Goal: Task Accomplishment & Management: Use online tool/utility

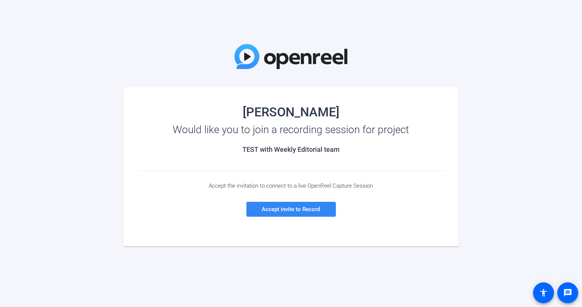
click at [286, 212] on span "Accept invite to Record" at bounding box center [291, 209] width 58 height 7
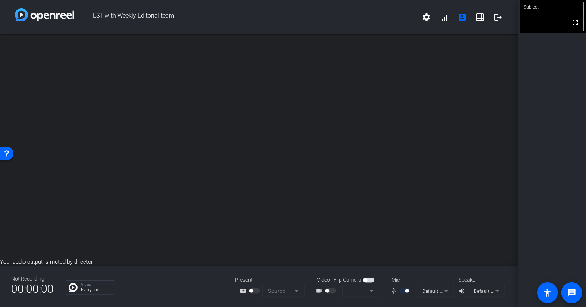
drag, startPoint x: 373, startPoint y: 261, endPoint x: 327, endPoint y: 216, distance: 64.6
click at [327, 216] on div "open_in_new" at bounding box center [259, 145] width 518 height 223
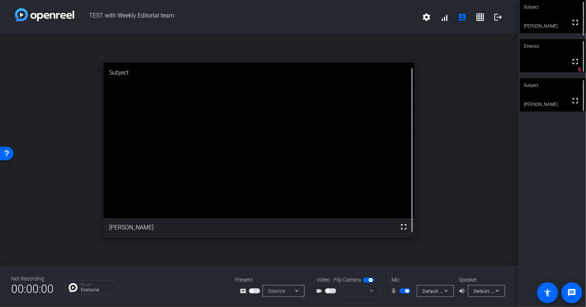
click at [408, 290] on span "button" at bounding box center [407, 291] width 4 height 4
click at [408, 290] on span "button" at bounding box center [405, 290] width 11 height 5
click at [405, 293] on span "button" at bounding box center [405, 290] width 11 height 5
click at [408, 292] on span "button" at bounding box center [405, 290] width 11 height 5
click at [334, 294] on mat-slide-toggle at bounding box center [331, 291] width 13 height 8
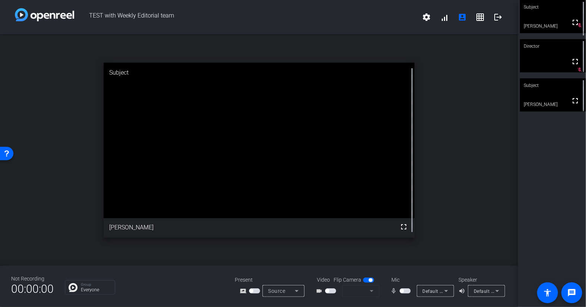
click at [333, 290] on span "button" at bounding box center [330, 290] width 11 height 5
click at [326, 291] on span "button" at bounding box center [327, 291] width 4 height 4
click at [327, 291] on span "button" at bounding box center [327, 291] width 4 height 4
click at [370, 290] on mat-form-field at bounding box center [360, 291] width 37 height 12
click at [320, 289] on mat-icon "videocam_outline" at bounding box center [320, 290] width 9 height 9
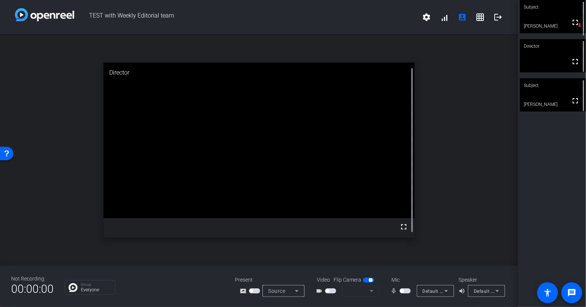
click at [327, 290] on span "button" at bounding box center [327, 291] width 4 height 4
click at [328, 291] on span "button" at bounding box center [327, 291] width 4 height 4
click at [370, 293] on mat-form-field at bounding box center [360, 291] width 37 height 12
click at [370, 292] on mat-form-field at bounding box center [360, 291] width 37 height 12
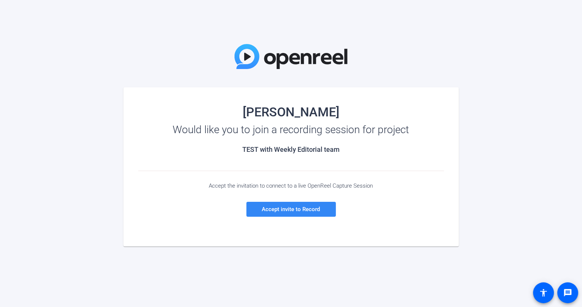
click at [304, 212] on span at bounding box center [290, 209] width 89 height 18
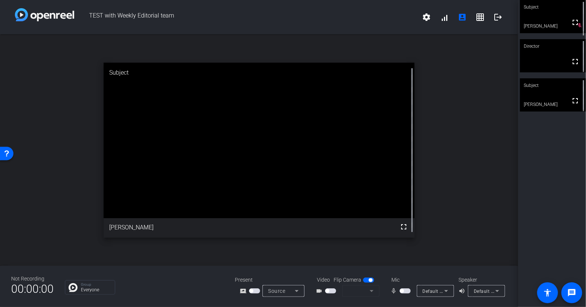
click at [370, 281] on span "button" at bounding box center [371, 280] width 4 height 4
click at [370, 281] on span "button" at bounding box center [368, 279] width 11 height 5
click at [328, 294] on div "videocam_outline" at bounding box center [329, 290] width 26 height 9
click at [328, 290] on span "button" at bounding box center [327, 291] width 4 height 4
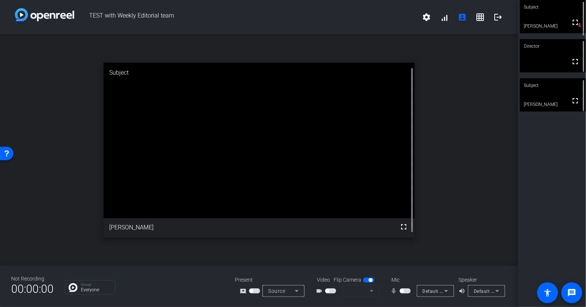
click at [375, 292] on mat-form-field at bounding box center [360, 291] width 37 height 12
click at [372, 293] on mat-form-field at bounding box center [360, 291] width 37 height 12
click at [369, 291] on mat-form-field at bounding box center [360, 291] width 37 height 12
click at [371, 291] on mat-form-field at bounding box center [360, 291] width 37 height 12
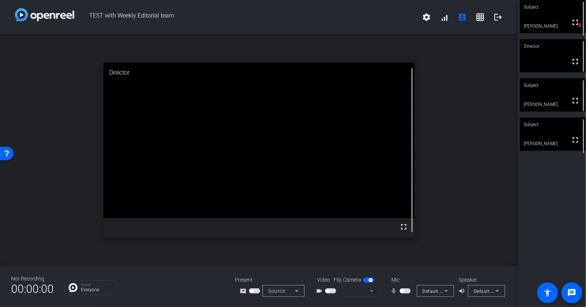
click at [329, 294] on mat-slide-toggle at bounding box center [331, 291] width 13 height 8
click at [330, 290] on span "button" at bounding box center [330, 290] width 11 height 5
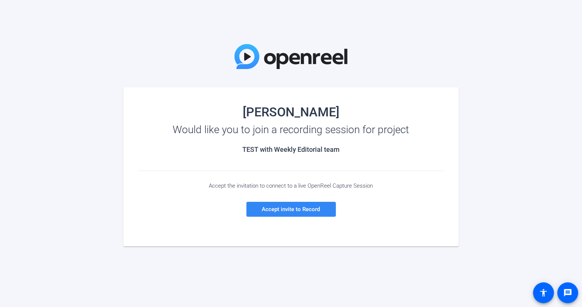
click at [282, 207] on span "Accept invite to Record" at bounding box center [291, 209] width 58 height 7
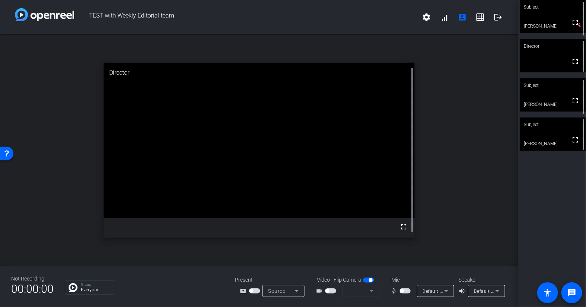
click at [326, 292] on span "button" at bounding box center [327, 291] width 4 height 4
click at [440, 235] on div "open_in_new Director fullscreen" at bounding box center [259, 149] width 518 height 231
click at [324, 290] on mat-icon "videocam_outline" at bounding box center [320, 290] width 9 height 9
click at [325, 290] on span "button" at bounding box center [327, 291] width 4 height 4
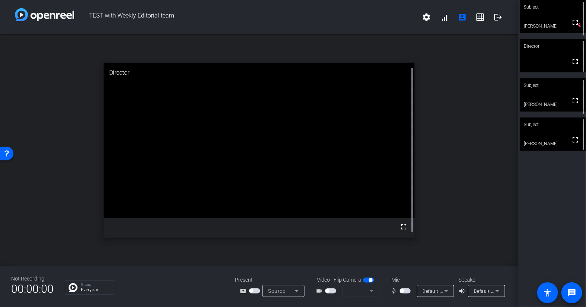
click at [328, 289] on span "button" at bounding box center [327, 291] width 4 height 4
click at [483, 289] on span "Default - Speakers (Realtek(R) Audio)" at bounding box center [514, 291] width 81 height 6
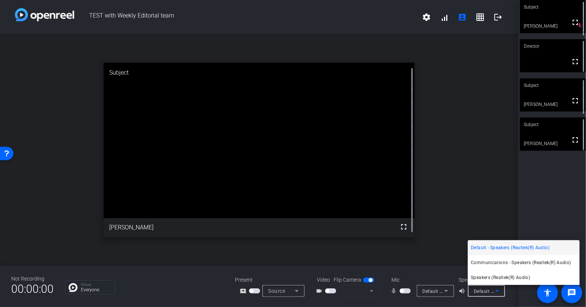
click at [470, 151] on div at bounding box center [293, 153] width 586 height 307
